Goal: Check status: Check status

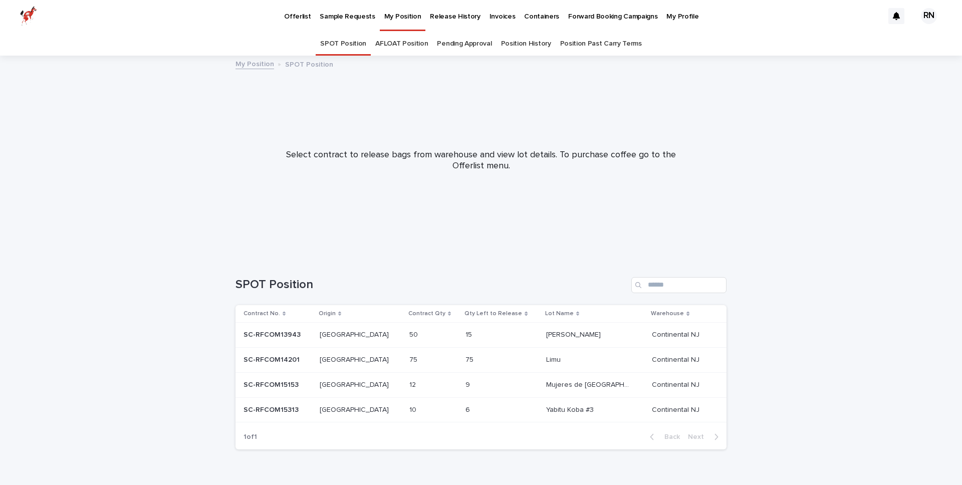
click at [405, 42] on link "AFLOAT Position" at bounding box center [401, 44] width 53 height 24
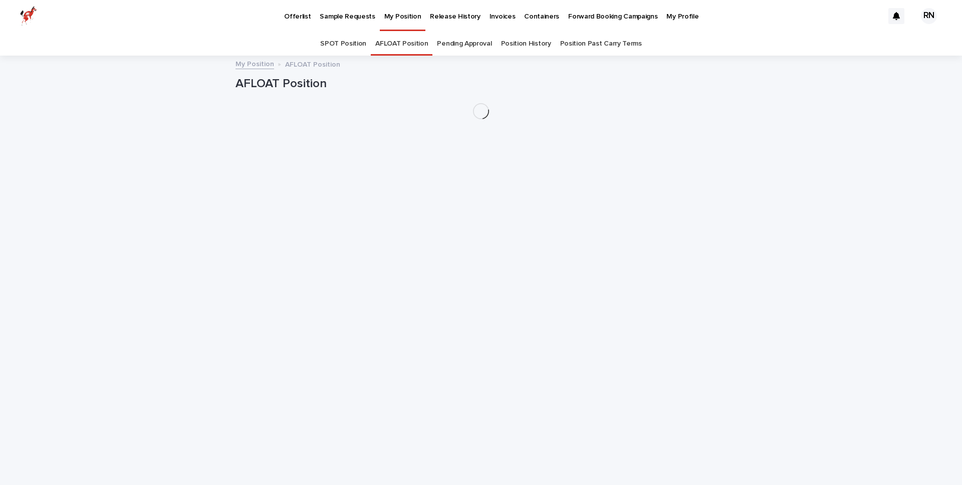
click at [521, 44] on link "Position History" at bounding box center [526, 44] width 50 height 24
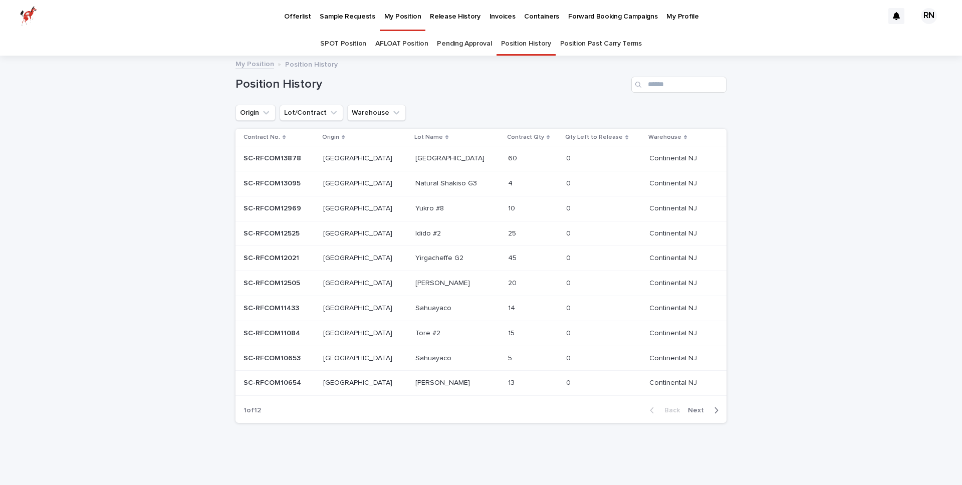
click at [701, 407] on span "Next" at bounding box center [699, 410] width 22 height 7
click at [698, 407] on span "Next" at bounding box center [699, 410] width 22 height 7
click at [676, 407] on span "Back" at bounding box center [670, 410] width 22 height 7
click at [383, 34] on link "AFLOAT Position" at bounding box center [401, 44] width 53 height 24
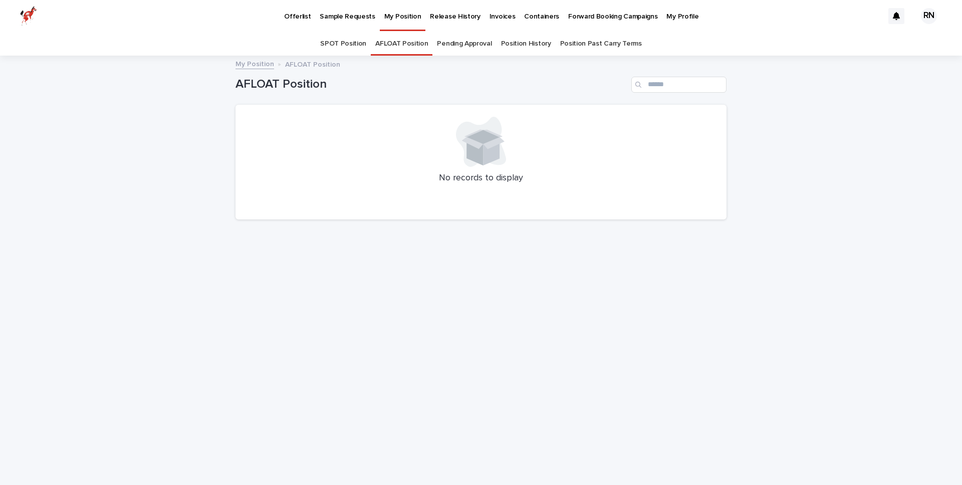
click at [346, 43] on link "SPOT Position" at bounding box center [343, 44] width 46 height 24
